Goal: Information Seeking & Learning: Learn about a topic

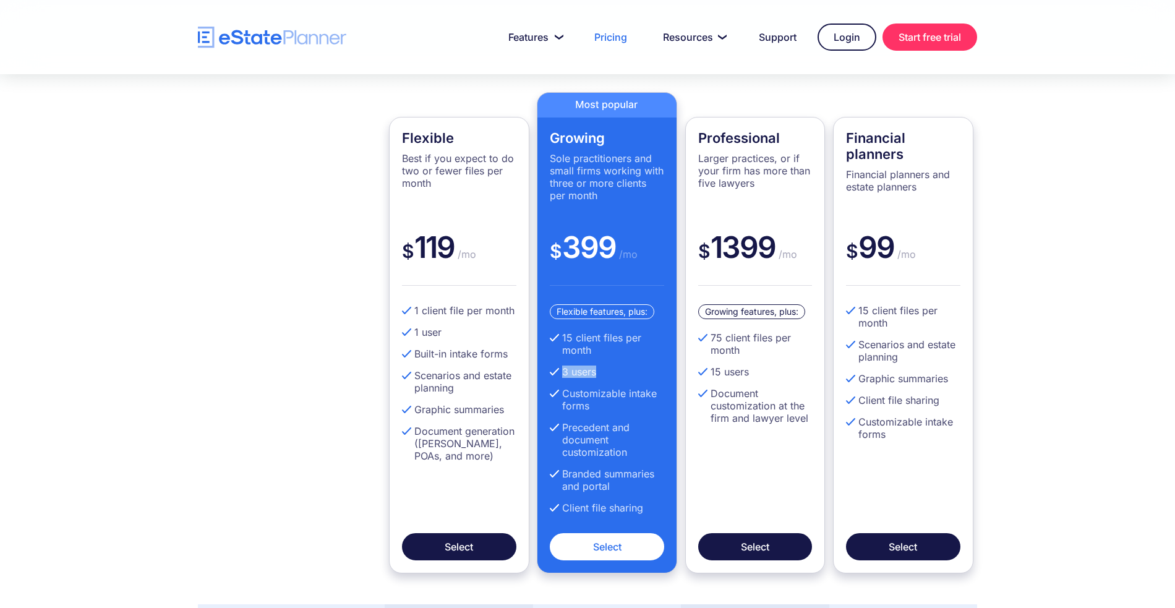
scroll to position [362, 0]
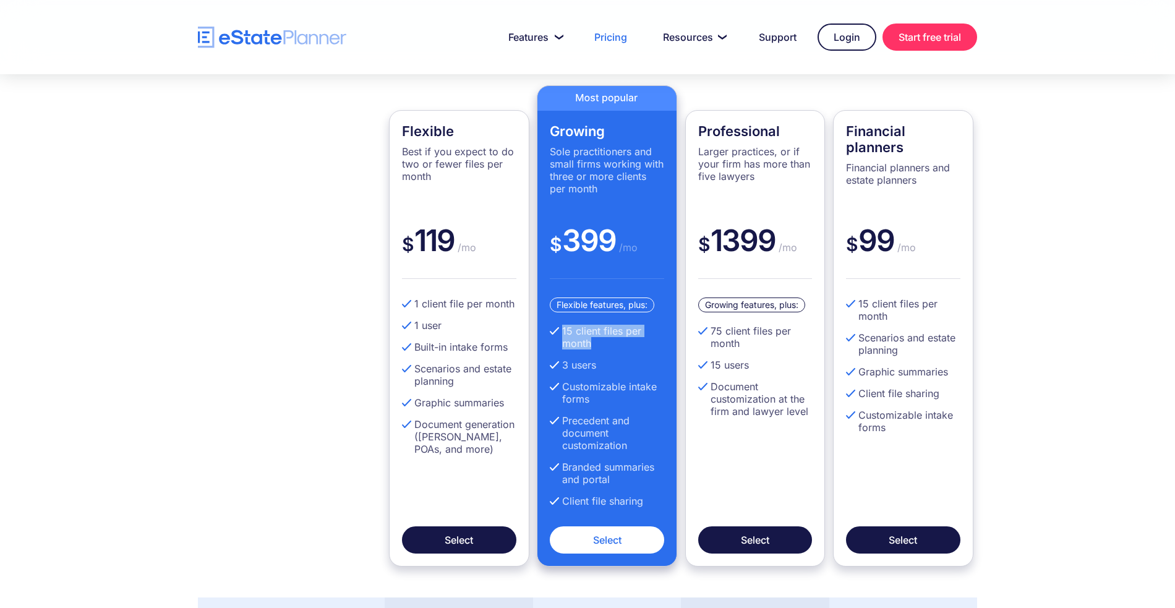
drag, startPoint x: 602, startPoint y: 344, endPoint x: 560, endPoint y: 334, distance: 42.4
click at [560, 334] on li "15 client files per month" at bounding box center [607, 337] width 114 height 25
drag, startPoint x: 607, startPoint y: 364, endPoint x: 556, endPoint y: 366, distance: 50.7
click at [556, 366] on li "3 users" at bounding box center [607, 365] width 114 height 12
drag, startPoint x: 561, startPoint y: 331, endPoint x: 573, endPoint y: 330, distance: 12.4
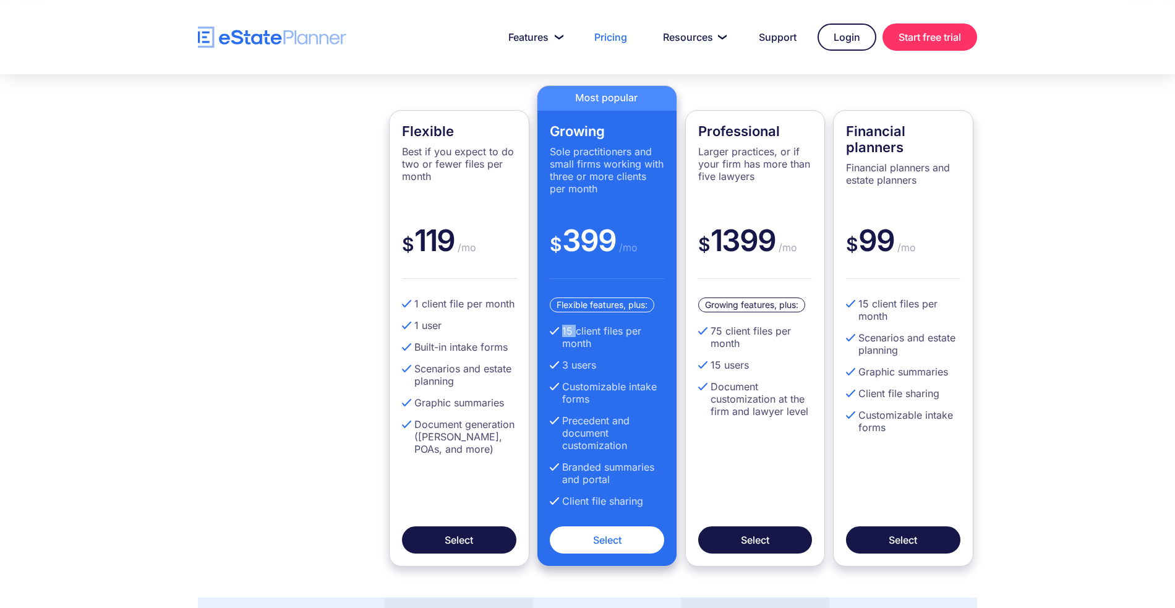
click at [573, 330] on li "15 client files per month" at bounding box center [607, 337] width 114 height 25
drag, startPoint x: 412, startPoint y: 304, endPoint x: 520, endPoint y: 307, distance: 107.6
click at [520, 307] on div "Flexible Best if you expect to do two or fewer files per month $ 119 /mo 1 clie…" at bounding box center [459, 338] width 140 height 456
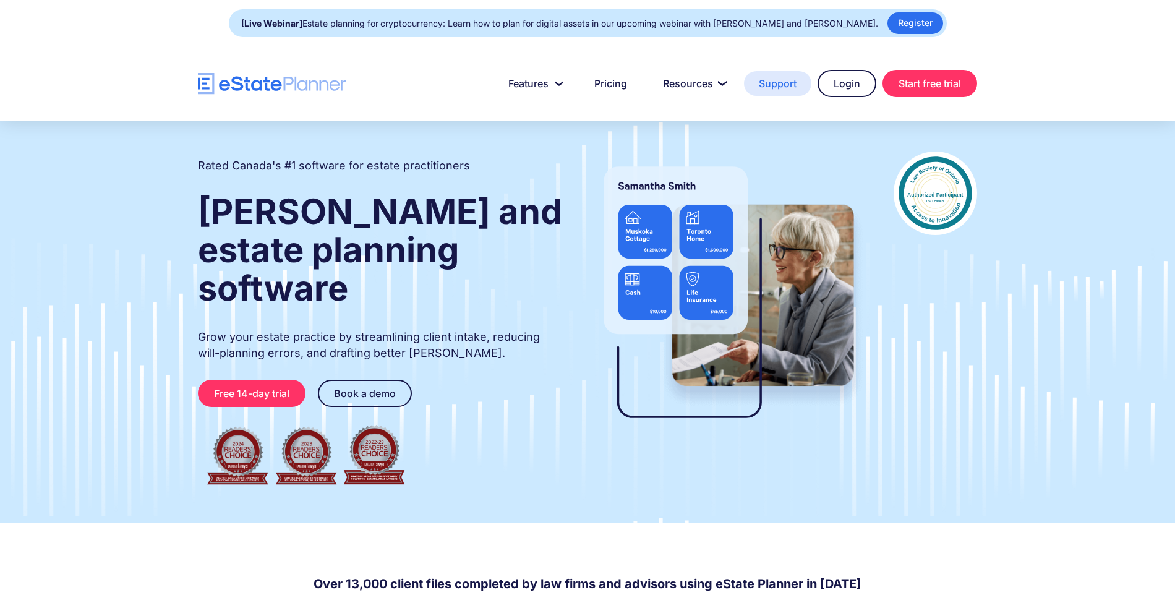
click at [781, 88] on link "Support" at bounding box center [777, 83] width 67 height 25
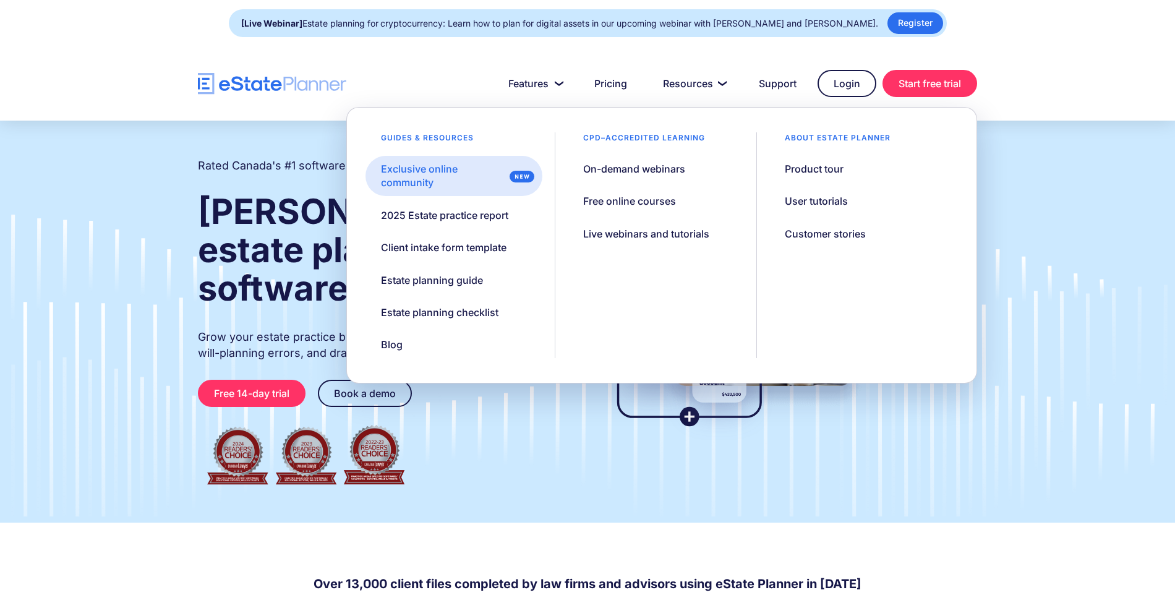
click at [417, 181] on div "Exclusive online community" at bounding box center [443, 176] width 124 height 28
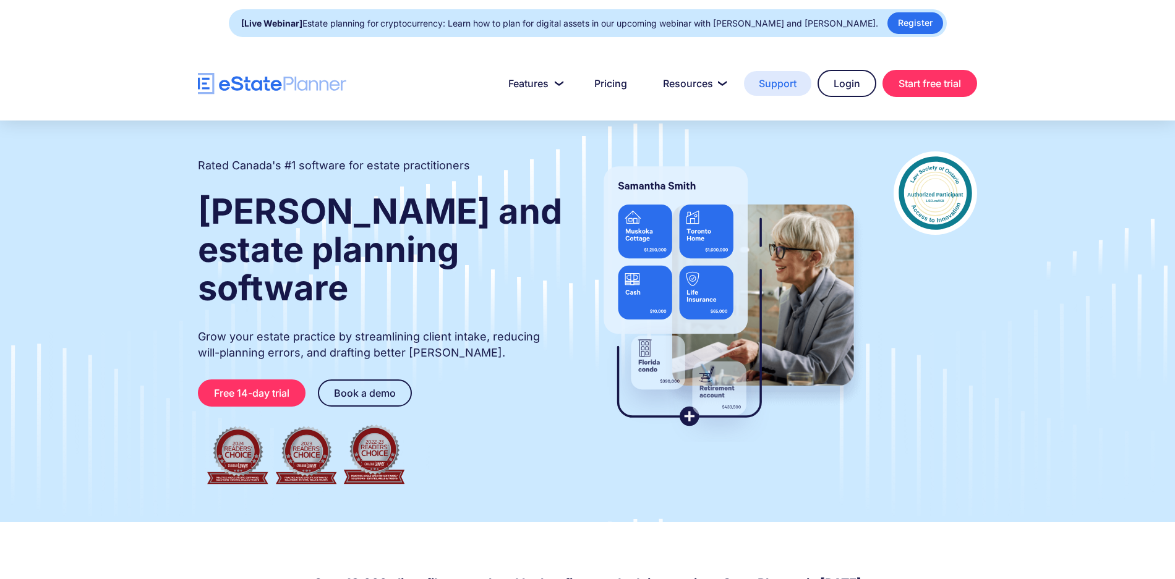
click at [764, 85] on link "Support" at bounding box center [777, 83] width 67 height 25
